Goal: Information Seeking & Learning: Learn about a topic

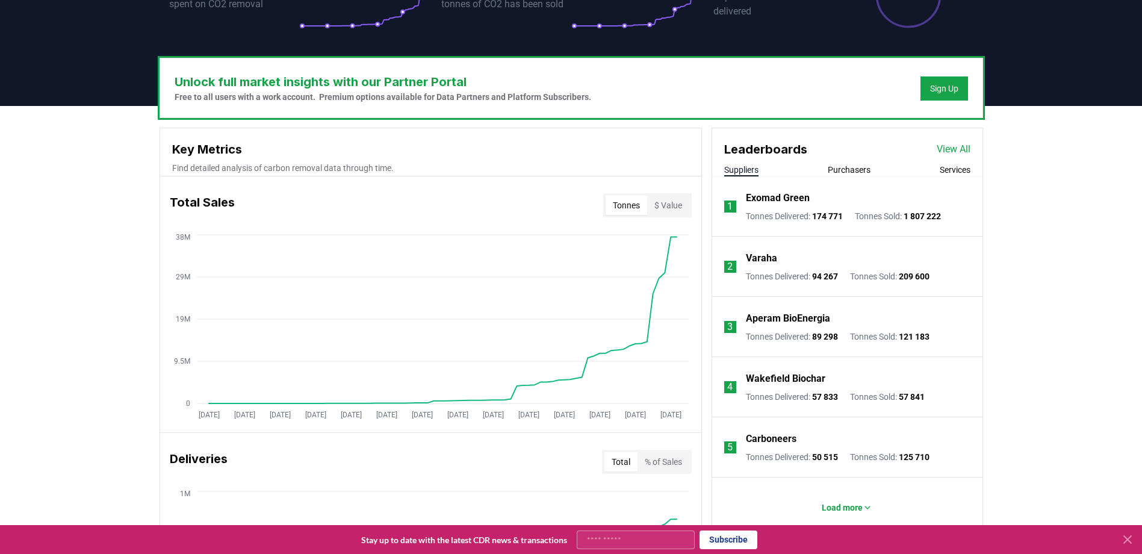
scroll to position [482, 0]
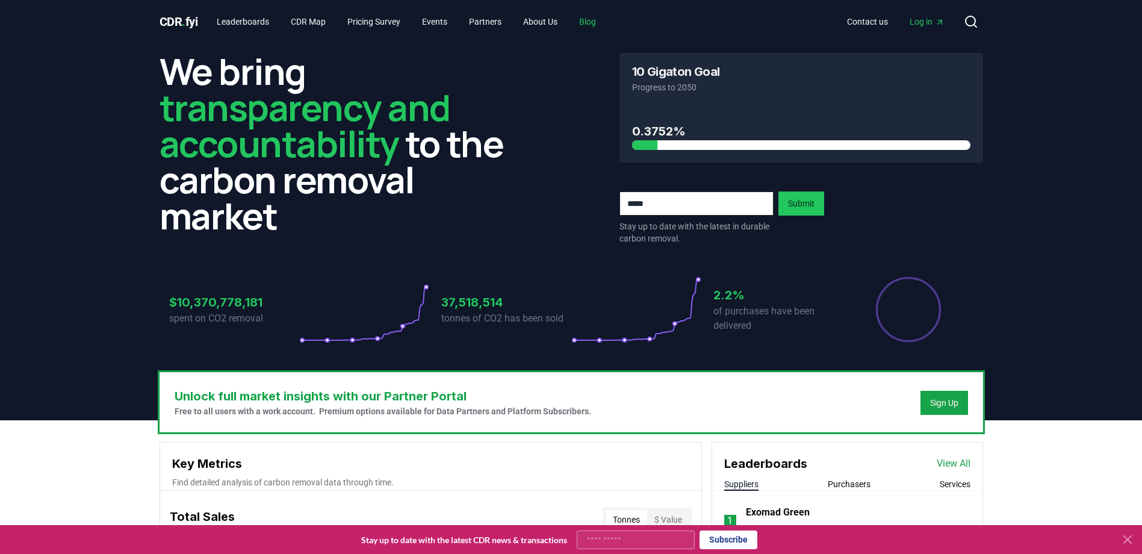
click at [599, 17] on link "Blog" at bounding box center [587, 22] width 36 height 22
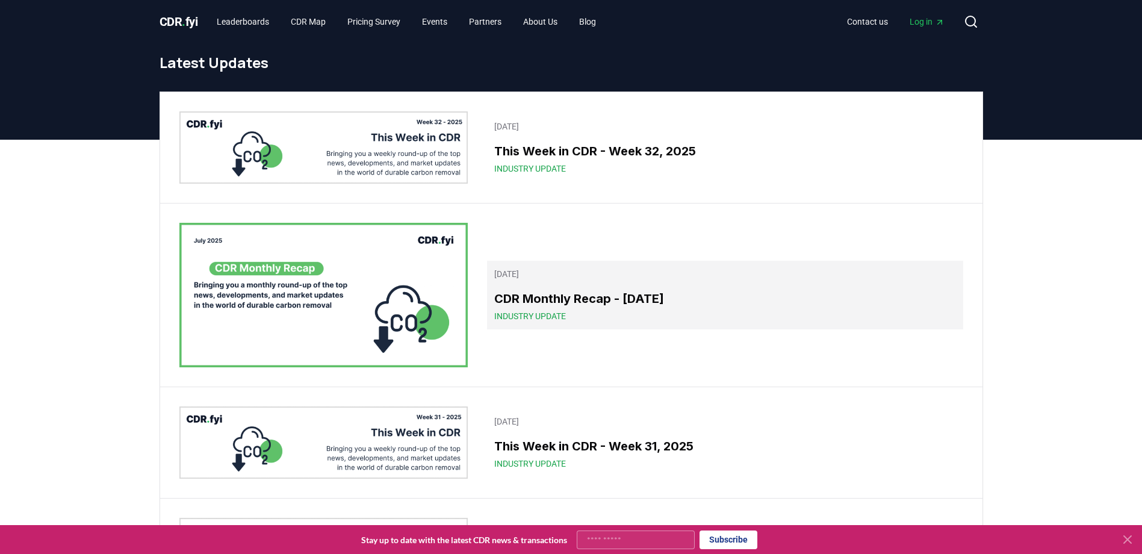
click at [522, 317] on span "Industry Update" at bounding box center [530, 316] width 72 height 12
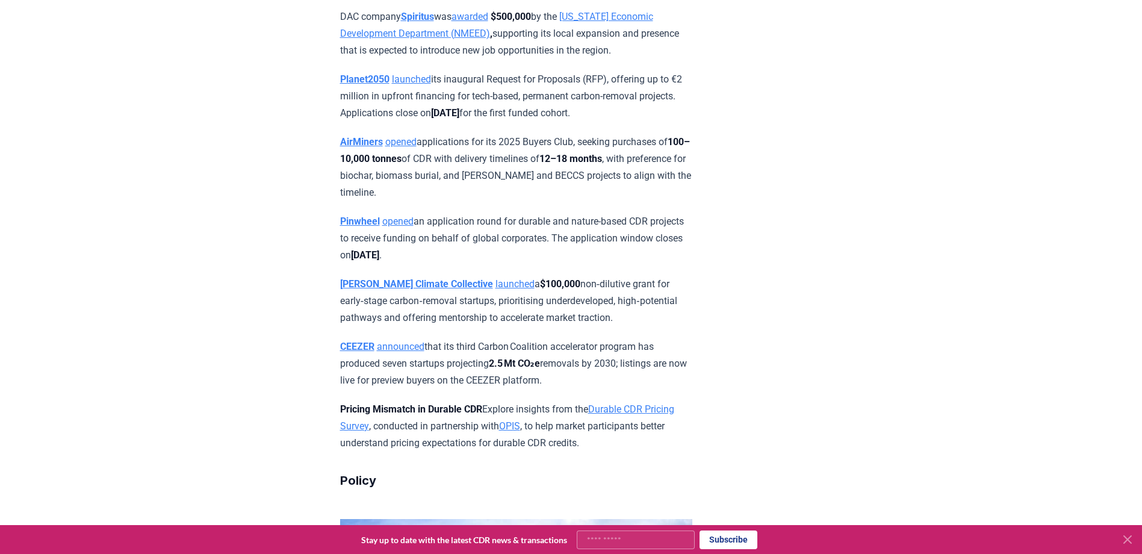
scroll to position [4033, 0]
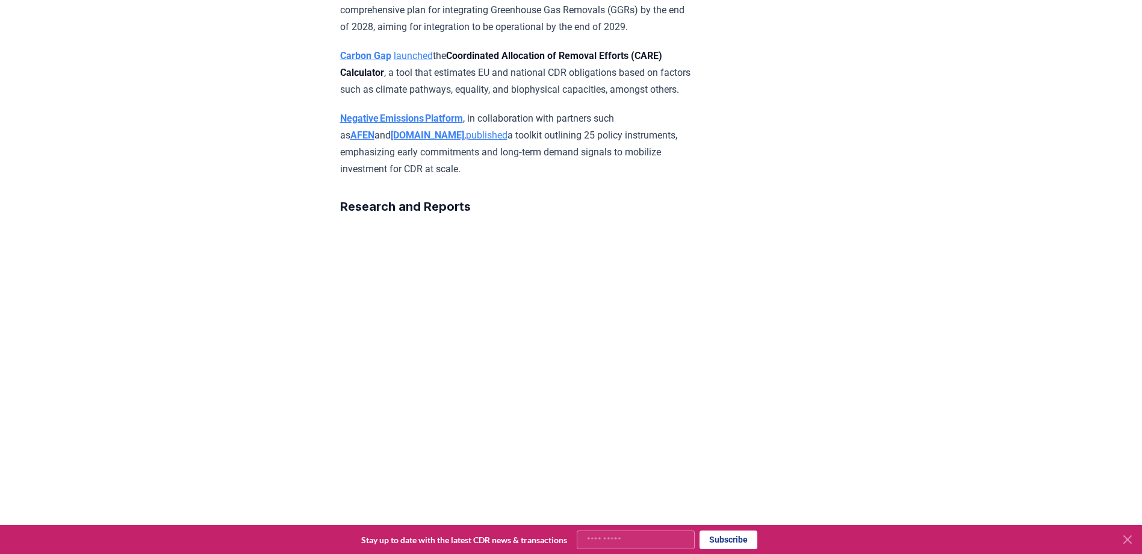
scroll to position [4876, 0]
